Goal: Transaction & Acquisition: Purchase product/service

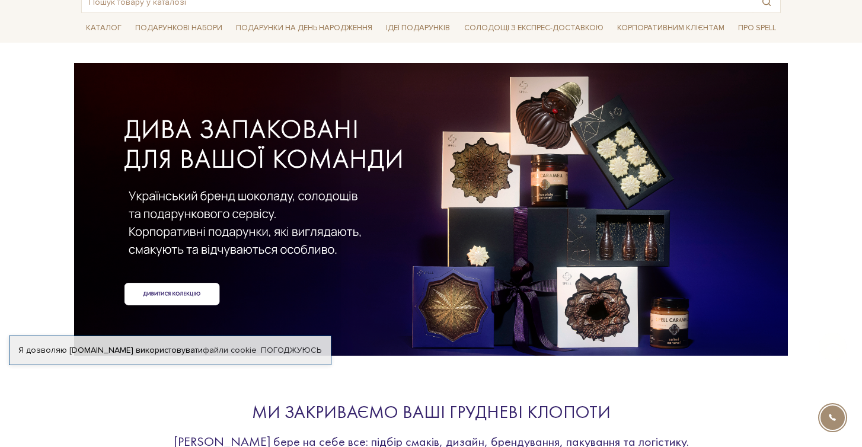
scroll to position [76, 0]
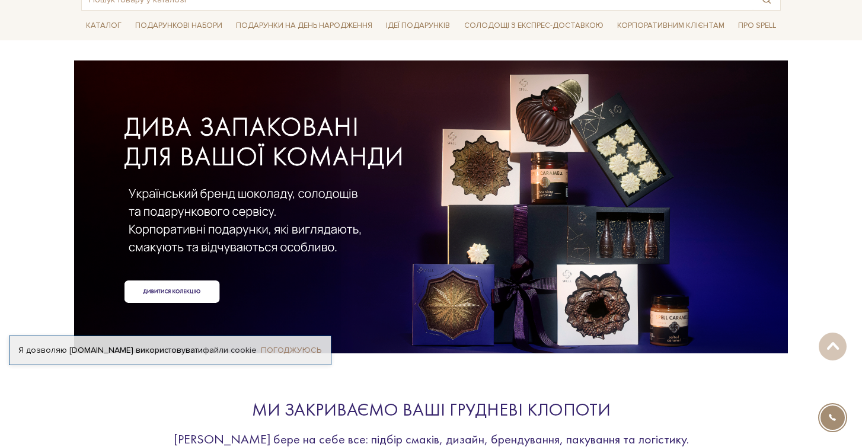
click at [284, 349] on link "Погоджуюсь" at bounding box center [291, 350] width 60 height 11
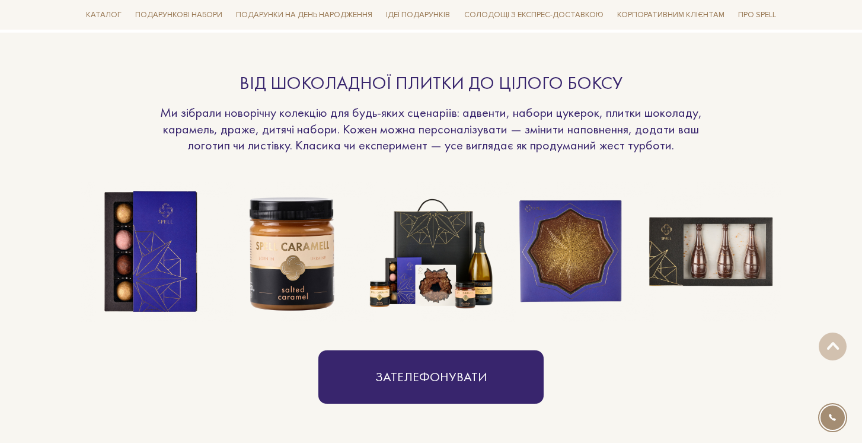
scroll to position [924, 0]
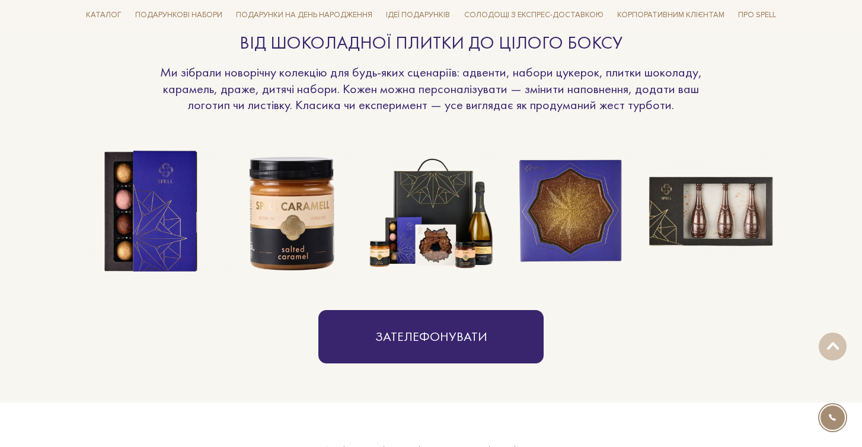
click at [431, 200] on img at bounding box center [431, 212] width 140 height 140
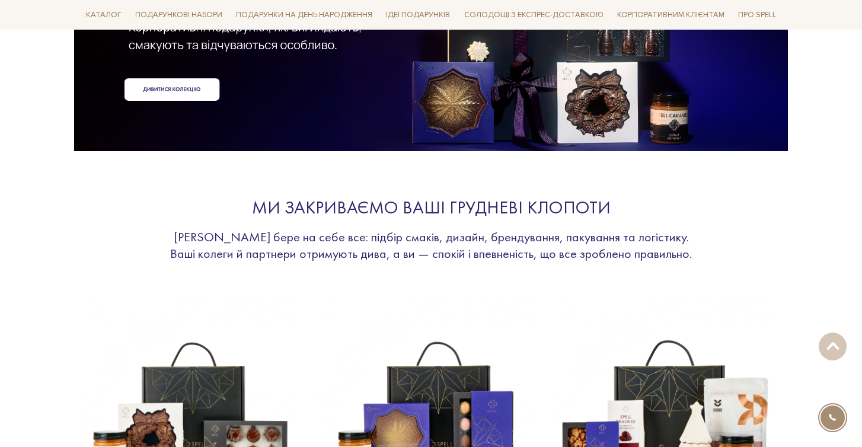
scroll to position [0, 0]
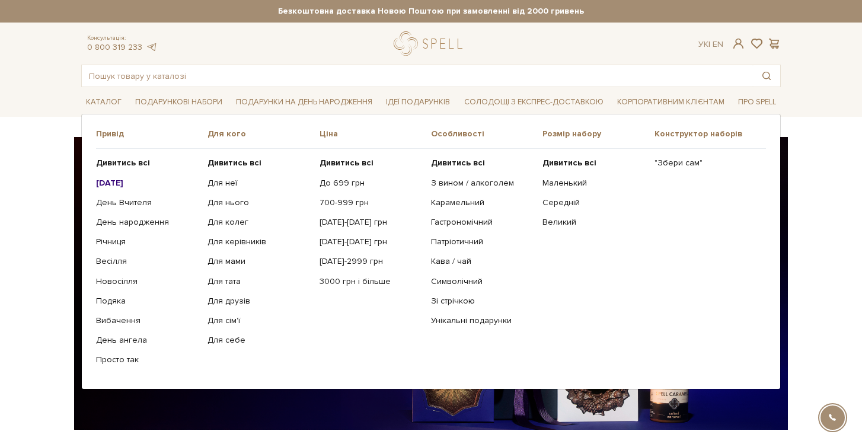
click at [114, 184] on b "[DATE]" at bounding box center [109, 183] width 27 height 10
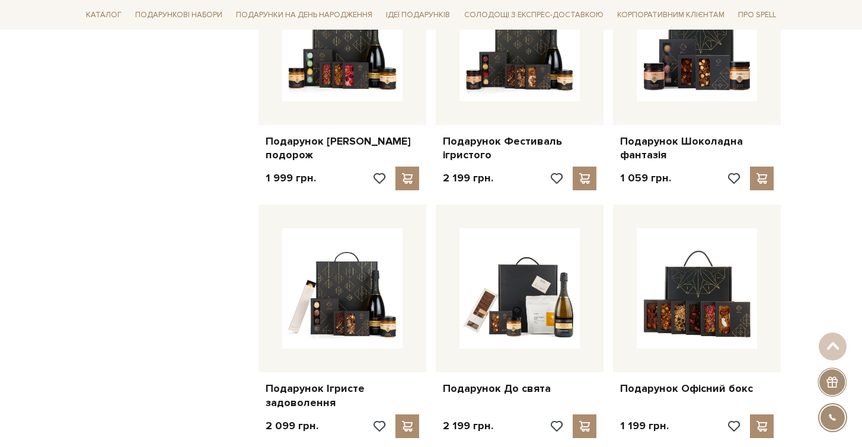
scroll to position [1118, 0]
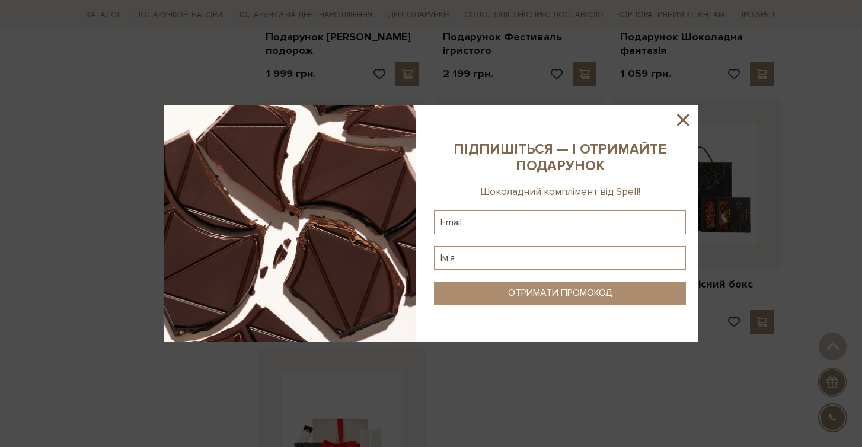
click at [683, 119] on icon at bounding box center [683, 120] width 12 height 12
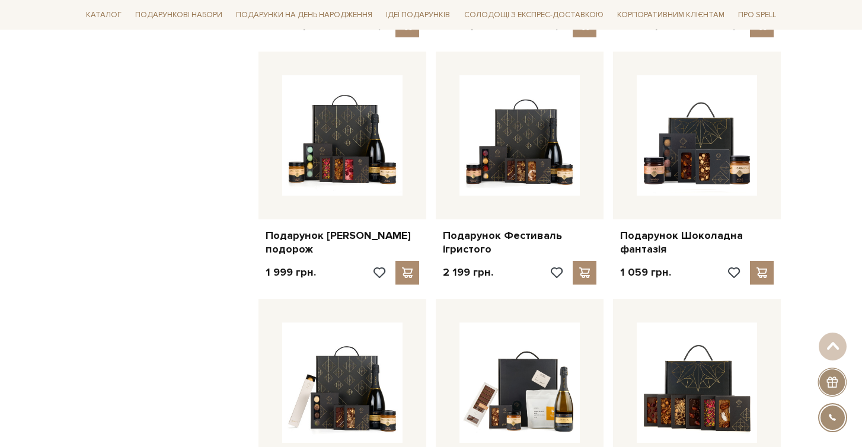
scroll to position [912, 0]
